Goal: Check status: Check status

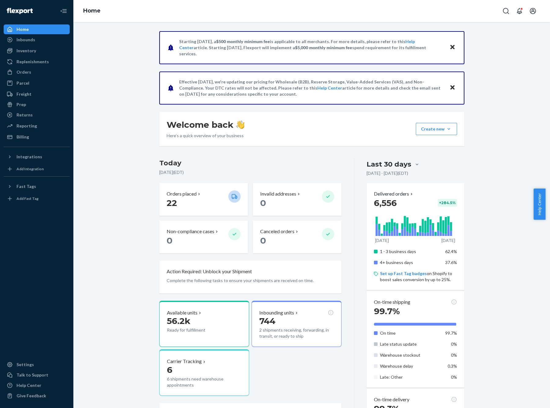
click at [473, 53] on div "Starting [DATE], a $500 monthly minimum fee is applicable to all merchants. For…" at bounding box center [311, 330] width 467 height 598
click at [451, 50] on icon "Close" at bounding box center [452, 46] width 4 height 7
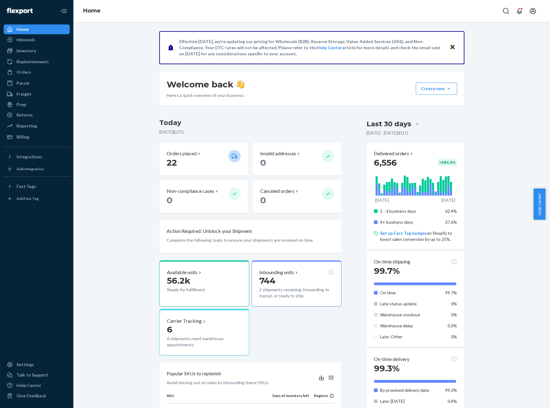
click at [451, 50] on icon "Close" at bounding box center [452, 46] width 4 height 7
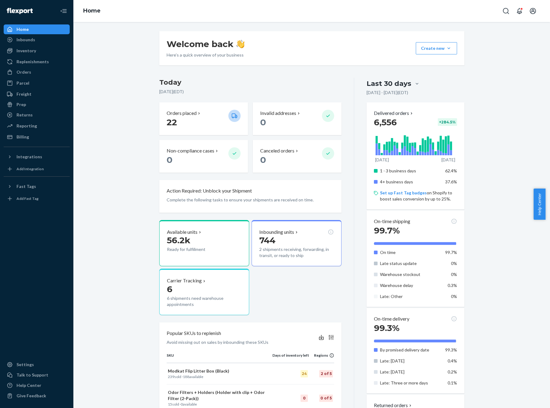
click at [130, 79] on div "Welcome back Here’s a quick overview of your business Create new Create new inb…" at bounding box center [311, 289] width 467 height 517
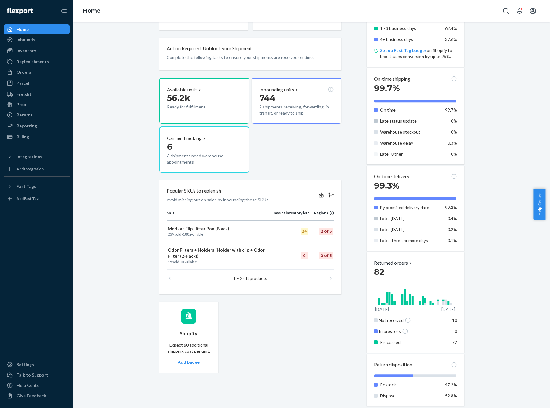
scroll to position [143, 0]
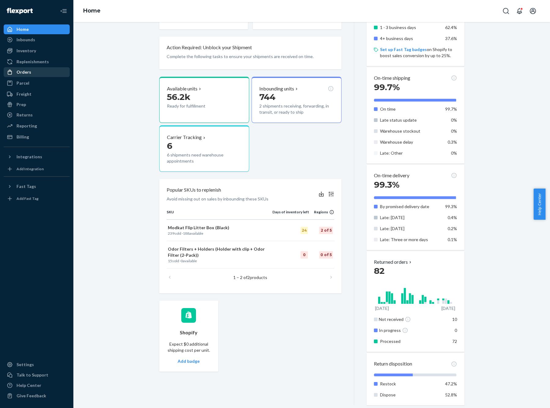
click at [24, 72] on div "Orders" at bounding box center [23, 72] width 15 height 6
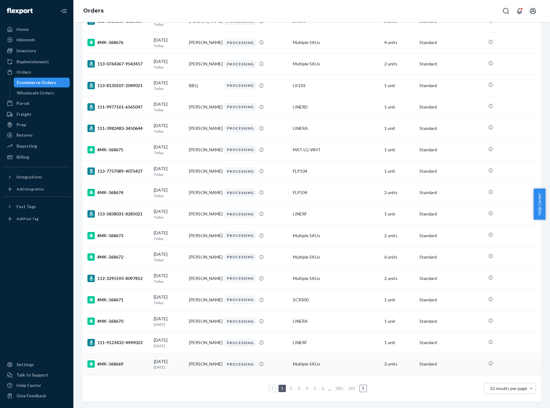
scroll to position [256, 0]
click at [313, 386] on link "5" at bounding box center [314, 388] width 5 height 5
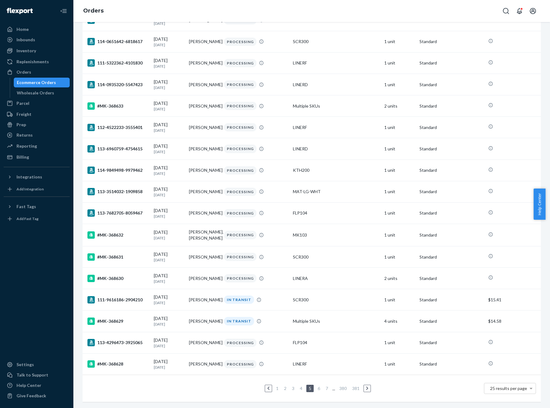
scroll to position [256, 0]
click at [316, 386] on link "6" at bounding box center [318, 388] width 5 height 5
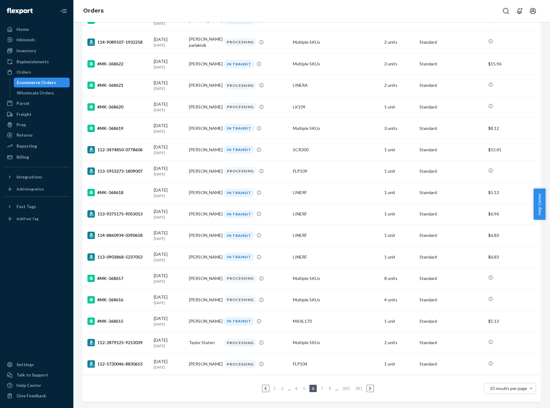
scroll to position [254, 0]
click at [320, 386] on link "7" at bounding box center [321, 388] width 5 height 5
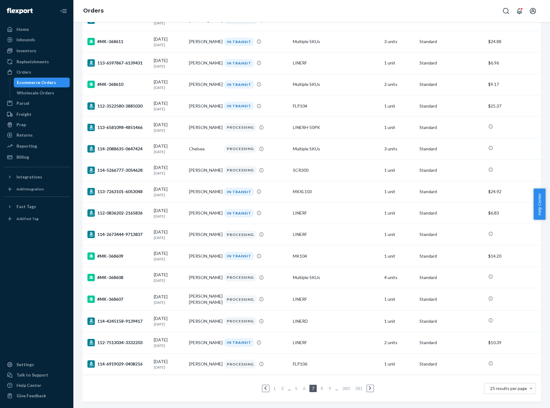
scroll to position [258, 0]
click at [319, 386] on link "8" at bounding box center [321, 388] width 5 height 5
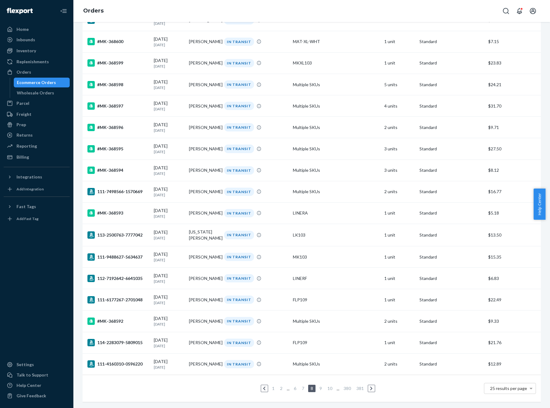
scroll to position [254, 0]
click at [319, 386] on link "9" at bounding box center [320, 388] width 5 height 5
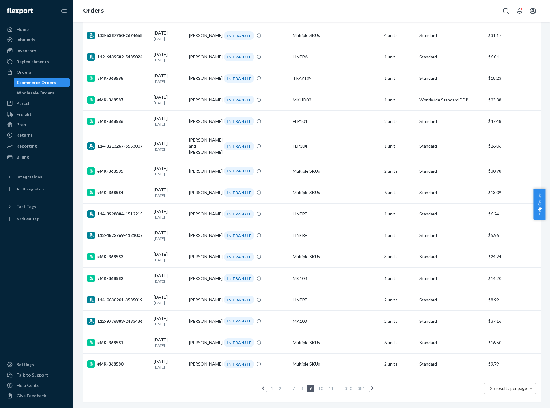
scroll to position [258, 0]
click at [327, 386] on link "11" at bounding box center [330, 388] width 7 height 5
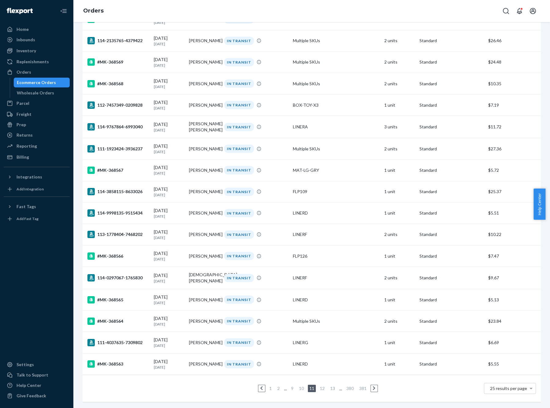
scroll to position [256, 0]
click at [320, 386] on link "12" at bounding box center [321, 388] width 7 height 5
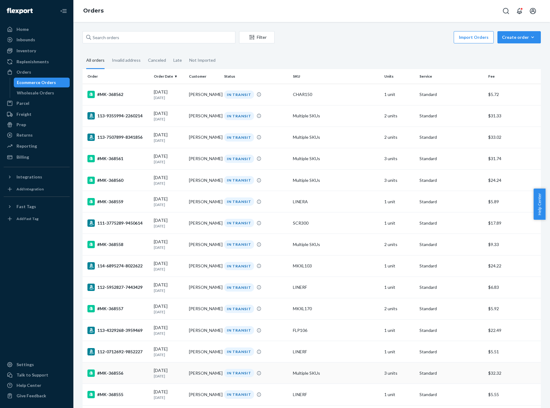
click at [282, 377] on div "IN TRANSIT" at bounding box center [256, 373] width 66 height 8
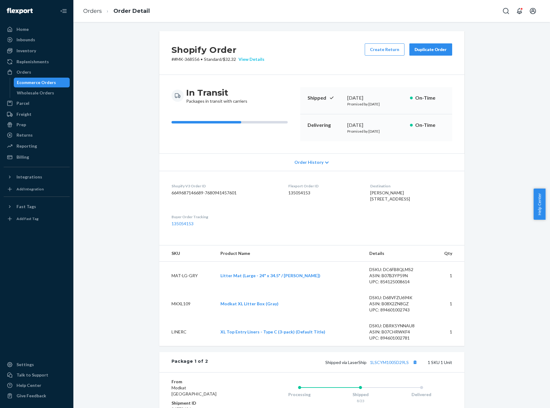
click at [253, 61] on div "View Details" at bounding box center [250, 59] width 28 height 6
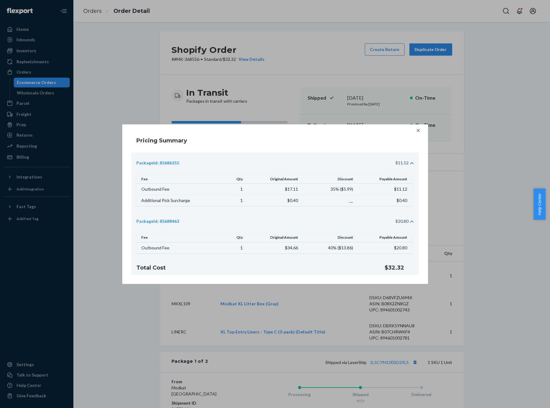
click at [418, 130] on icon at bounding box center [417, 130] width 3 height 3
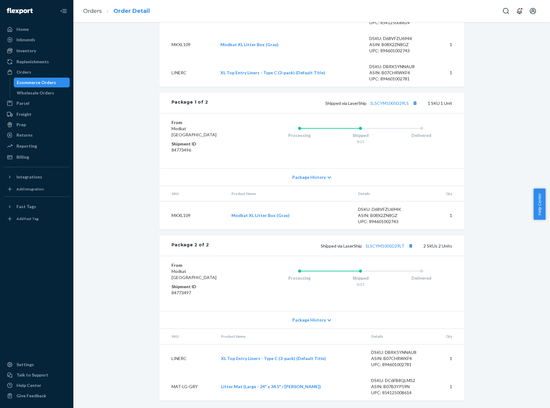
scroll to position [270, 0]
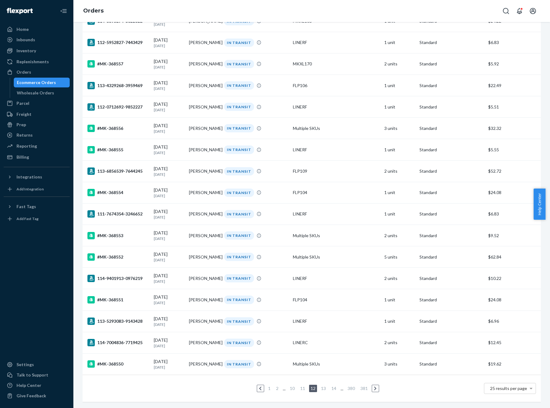
scroll to position [257, 0]
click at [330, 386] on link "14" at bounding box center [333, 388] width 7 height 5
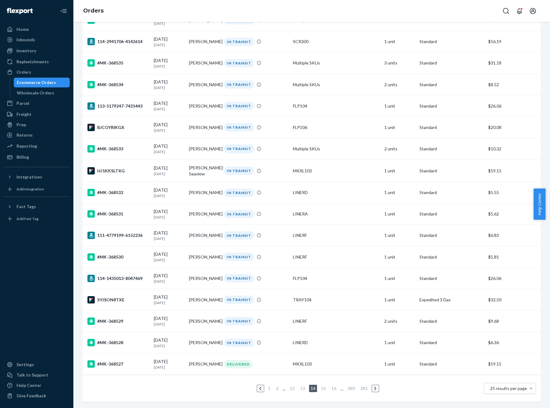
scroll to position [255, 0]
click at [505, 383] on div "25 results per page" at bounding box center [509, 388] width 51 height 10
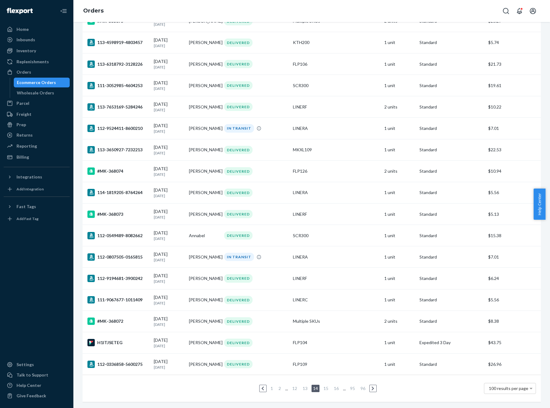
scroll to position [1876, 0]
click at [349, 386] on link "95" at bounding box center [352, 388] width 7 height 5
